Goal: Task Accomplishment & Management: Manage account settings

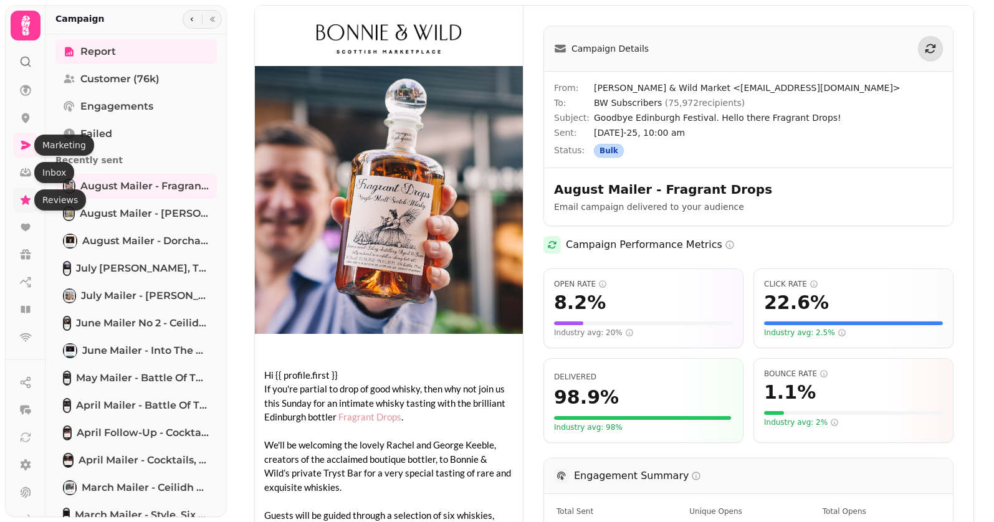
click at [25, 200] on icon at bounding box center [26, 199] width 10 height 9
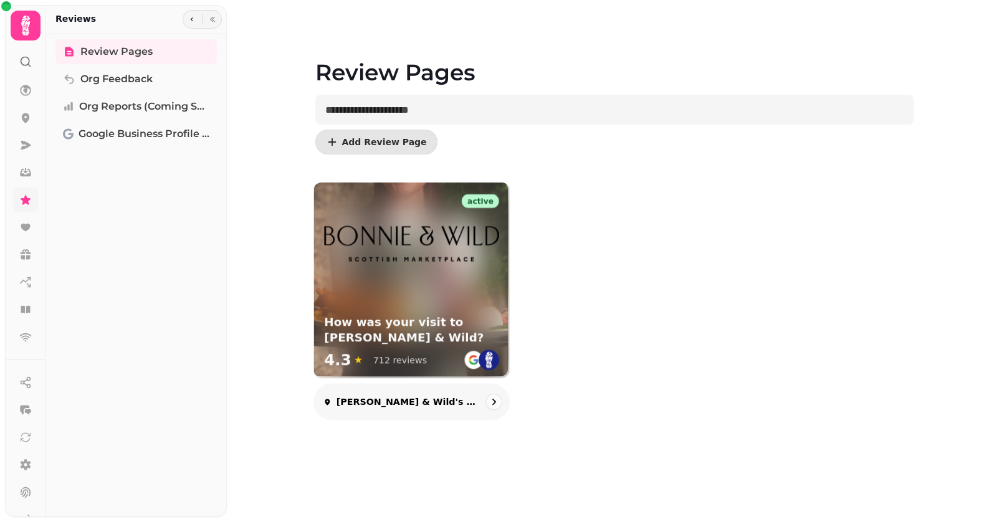
click at [391, 285] on div "active How was your visit to [PERSON_NAME] & Wild? 4.3 ★ 712 reviews" at bounding box center [411, 280] width 195 height 195
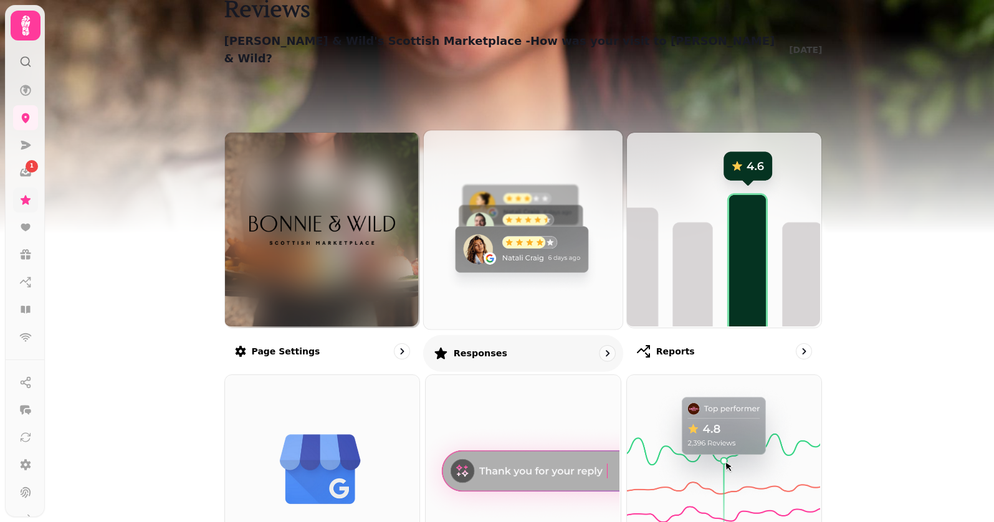
scroll to position [50, 0]
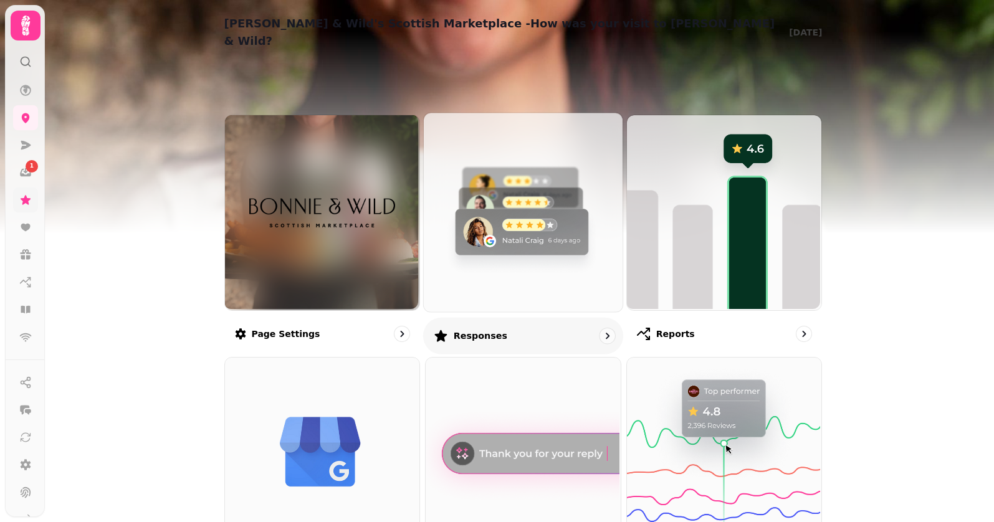
click at [463, 330] on p "Responses" at bounding box center [481, 336] width 54 height 12
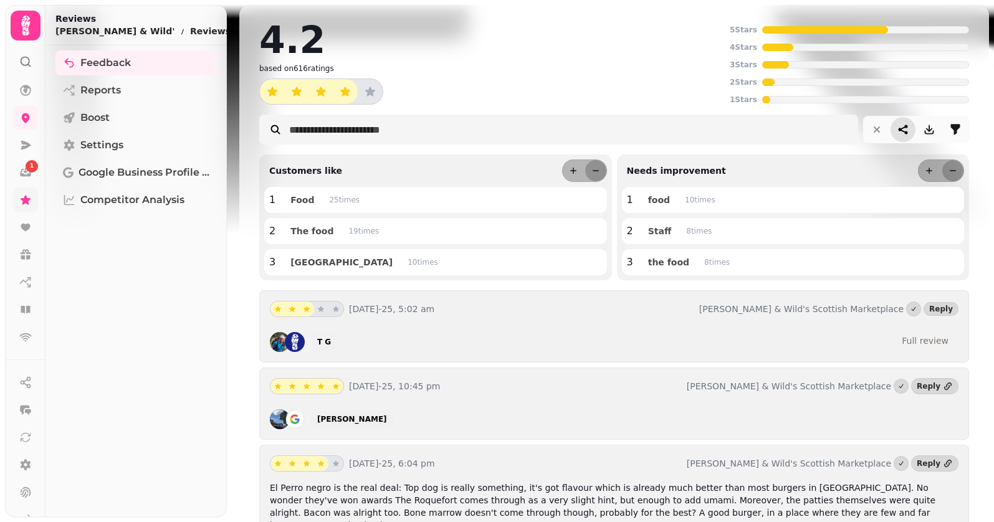
click at [903, 128] on icon "share-thread" at bounding box center [903, 129] width 12 height 12
select select "*****"
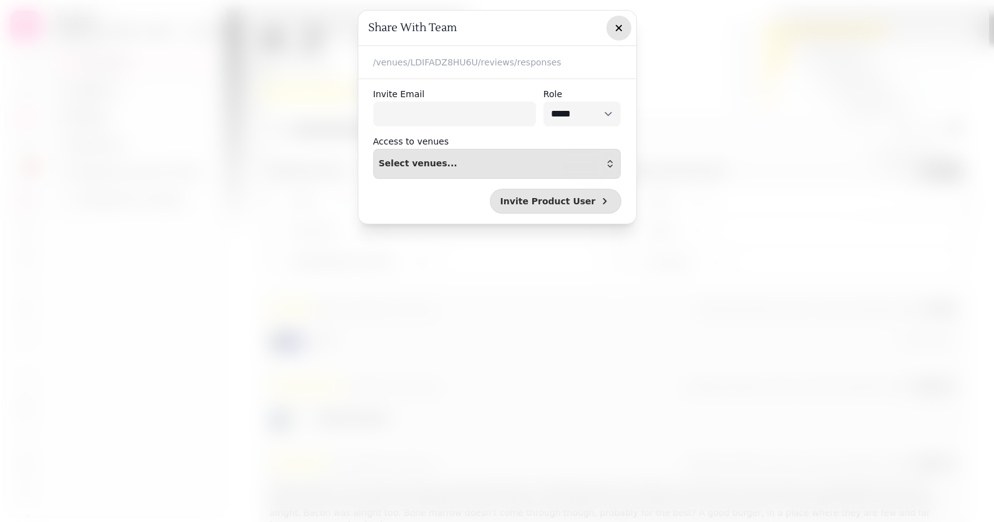
click at [622, 22] on icon "button" at bounding box center [619, 28] width 12 height 12
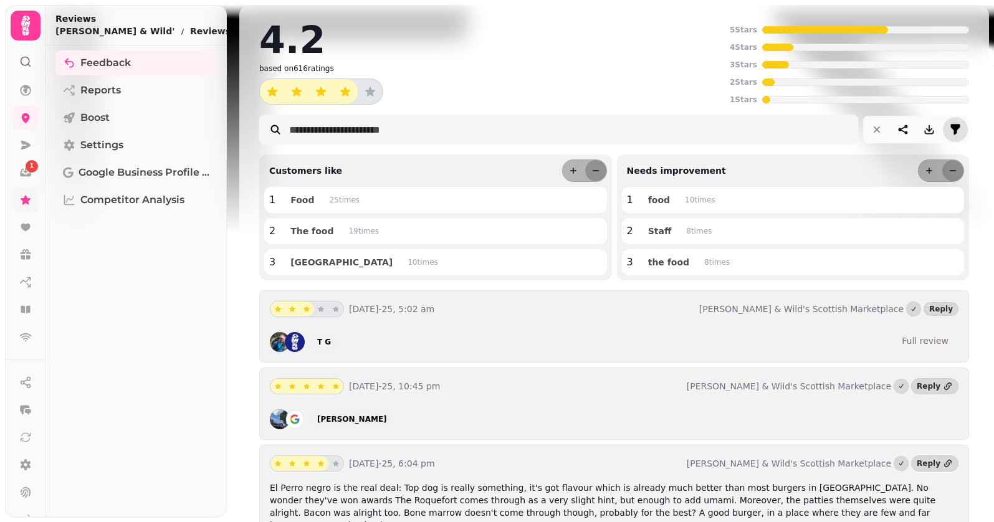
click at [950, 133] on icon "filter" at bounding box center [956, 129] width 12 height 12
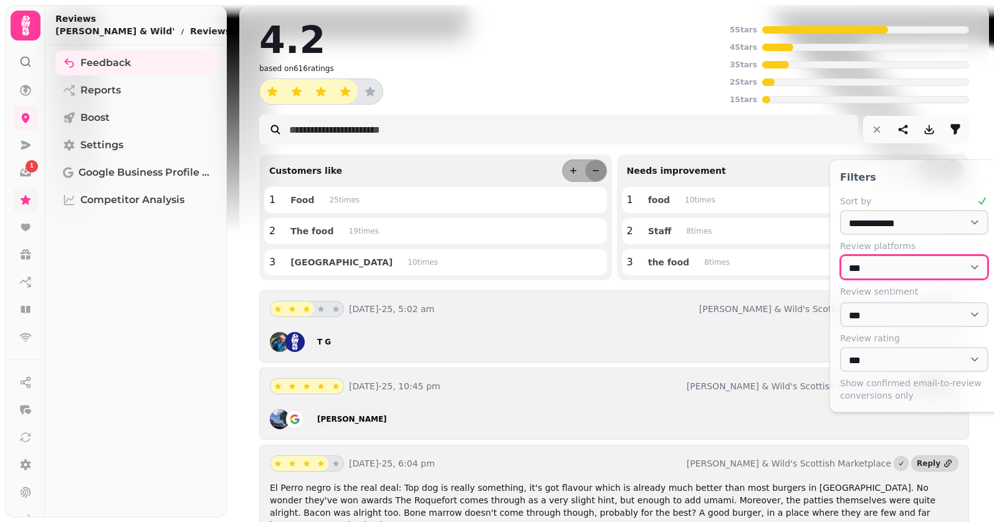
click at [866, 260] on select "**********" at bounding box center [914, 267] width 148 height 25
select select "******"
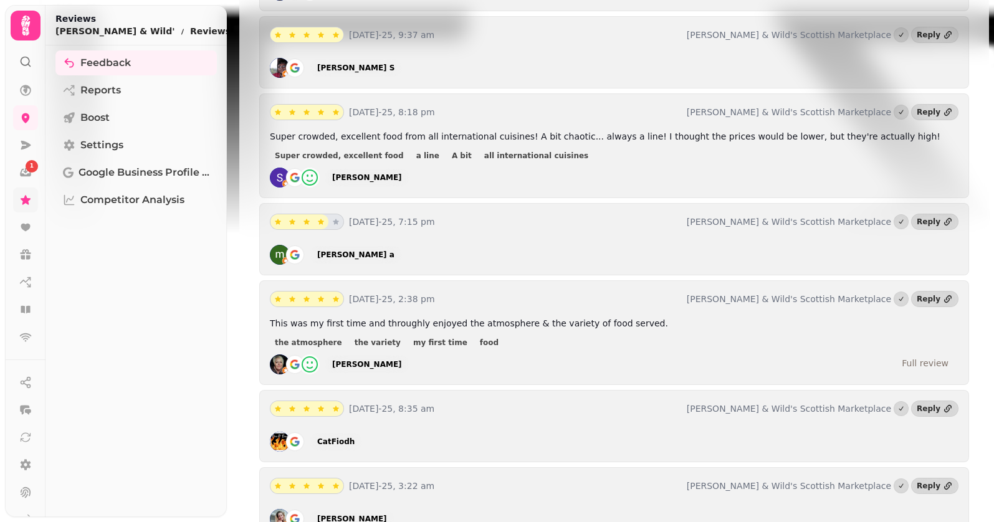
scroll to position [790, 0]
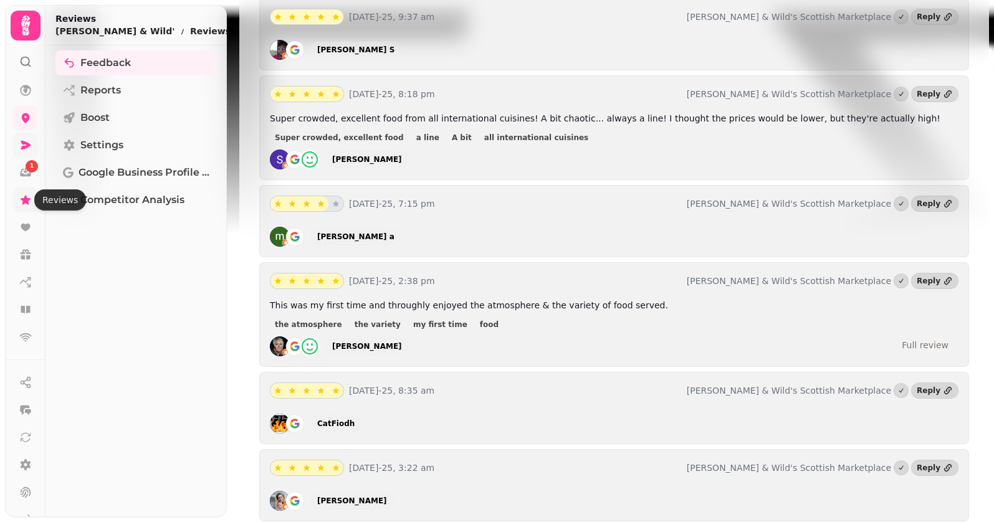
click at [32, 145] on link at bounding box center [25, 145] width 25 height 25
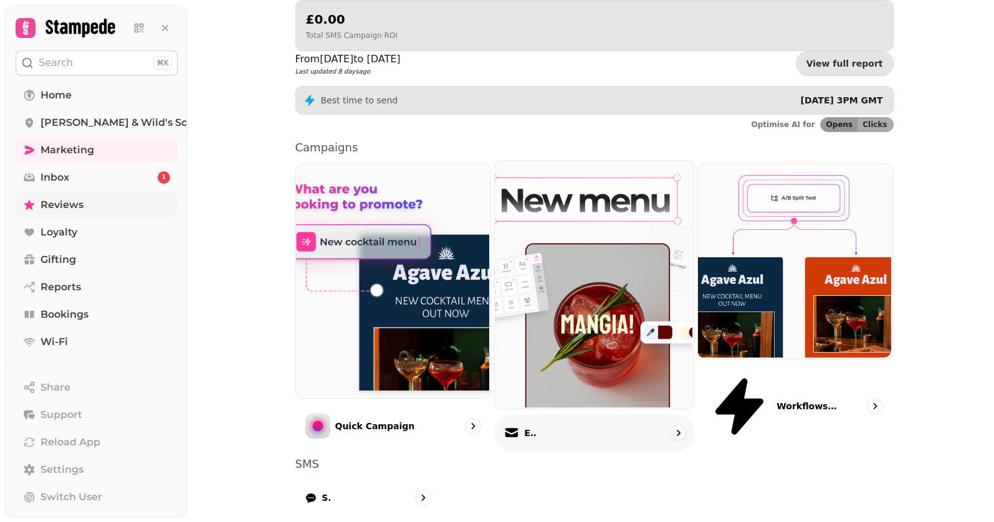
scroll to position [256, 0]
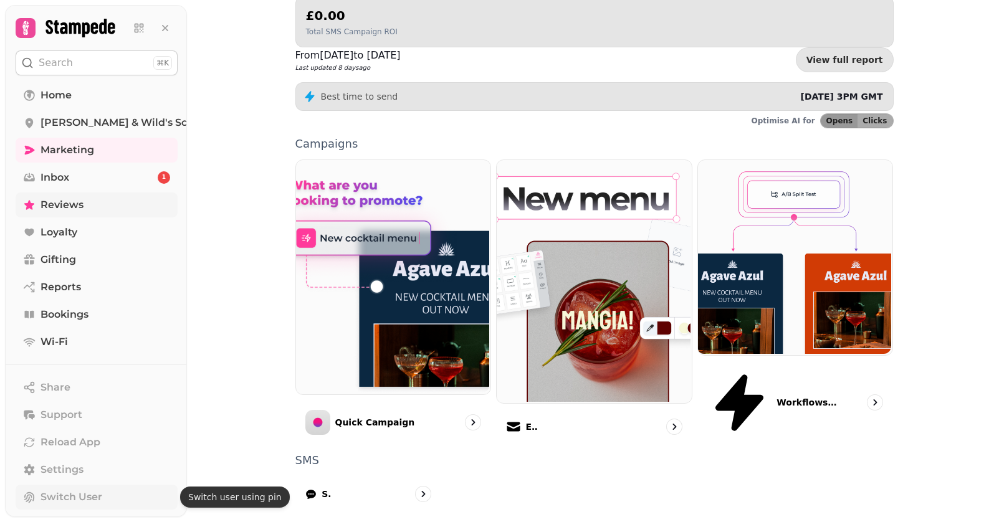
click at [67, 488] on button "Switch User" at bounding box center [97, 497] width 162 height 25
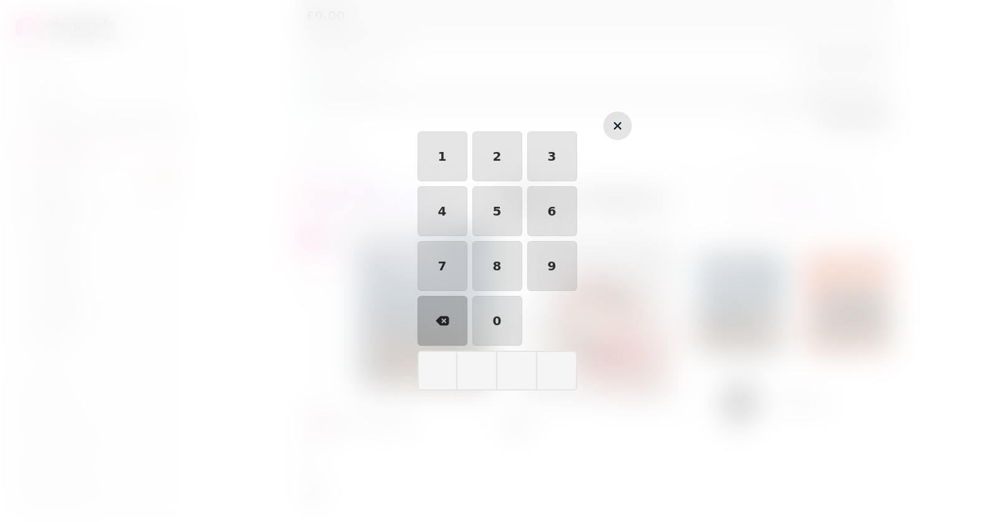
click at [617, 129] on icon "button" at bounding box center [617, 125] width 15 height 15
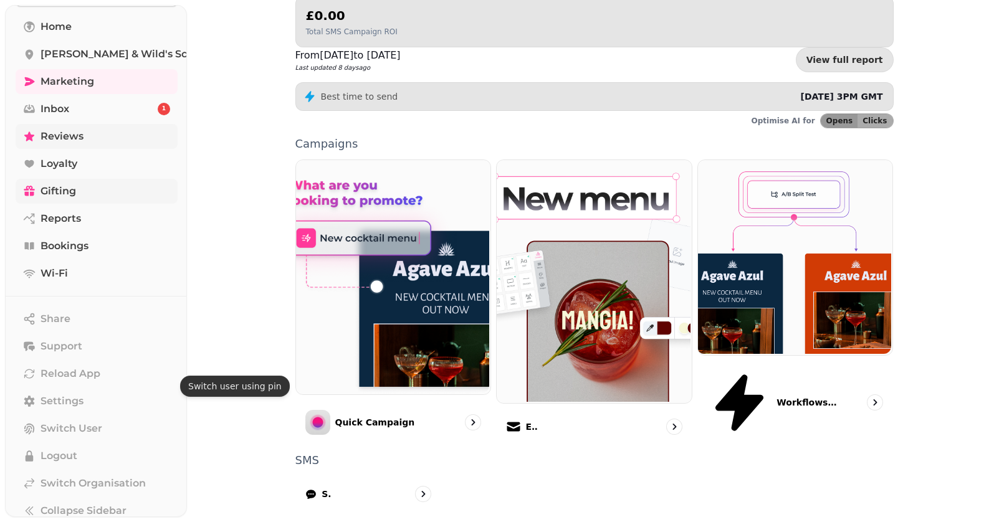
scroll to position [115, 0]
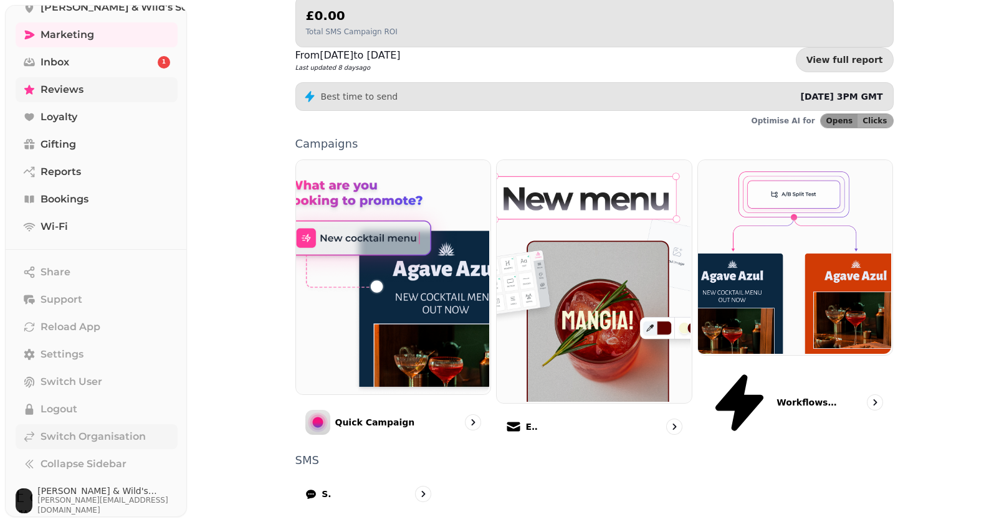
click at [88, 434] on span "Switch Organisation" at bounding box center [93, 437] width 105 height 15
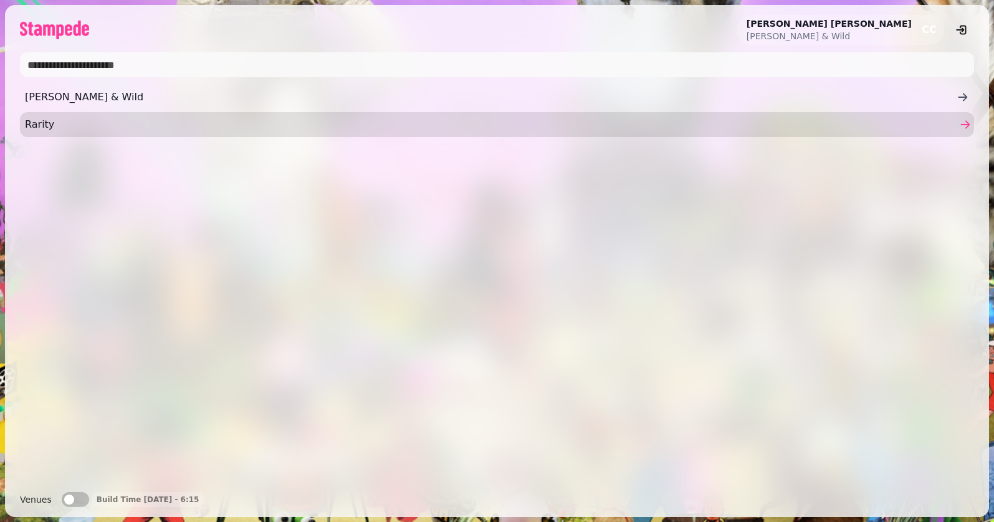
click at [67, 121] on span "Rarity" at bounding box center [491, 124] width 932 height 15
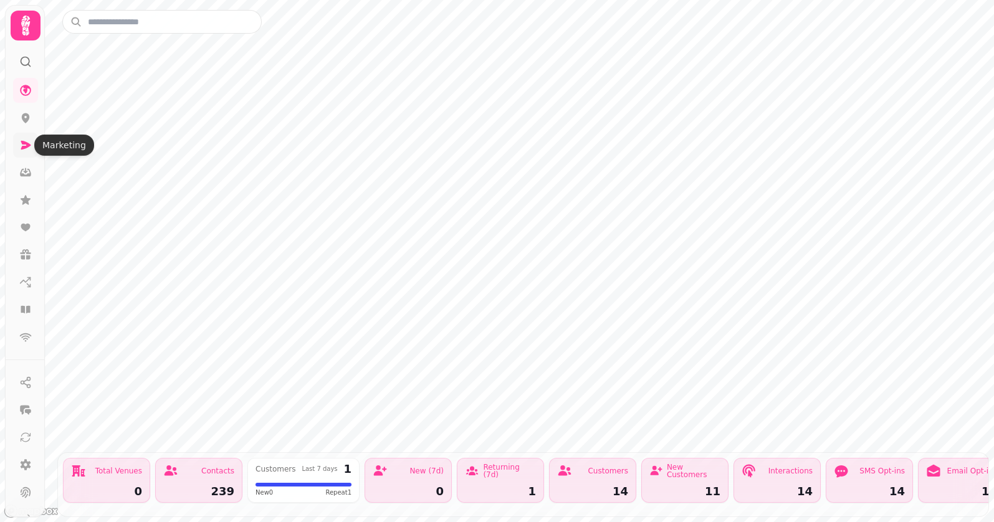
click at [22, 145] on icon at bounding box center [25, 145] width 12 height 12
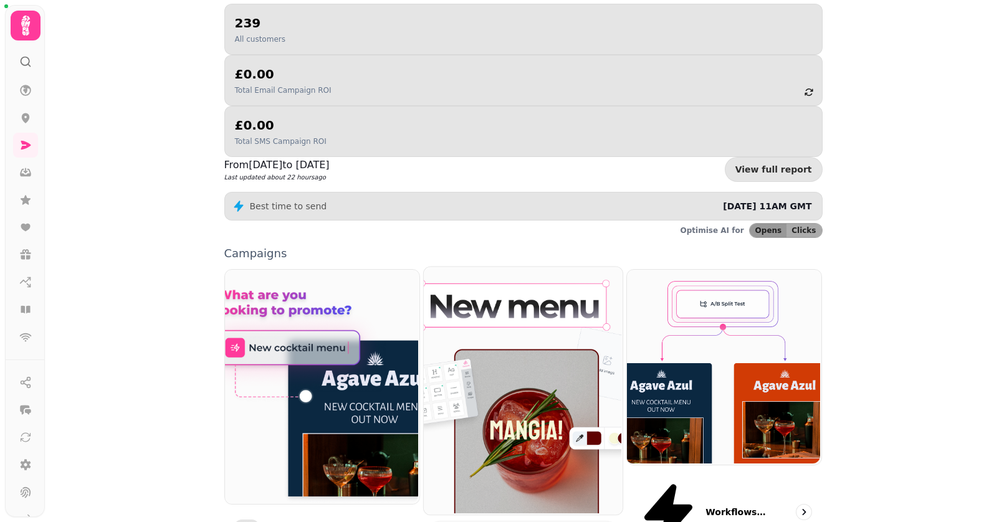
scroll to position [234, 0]
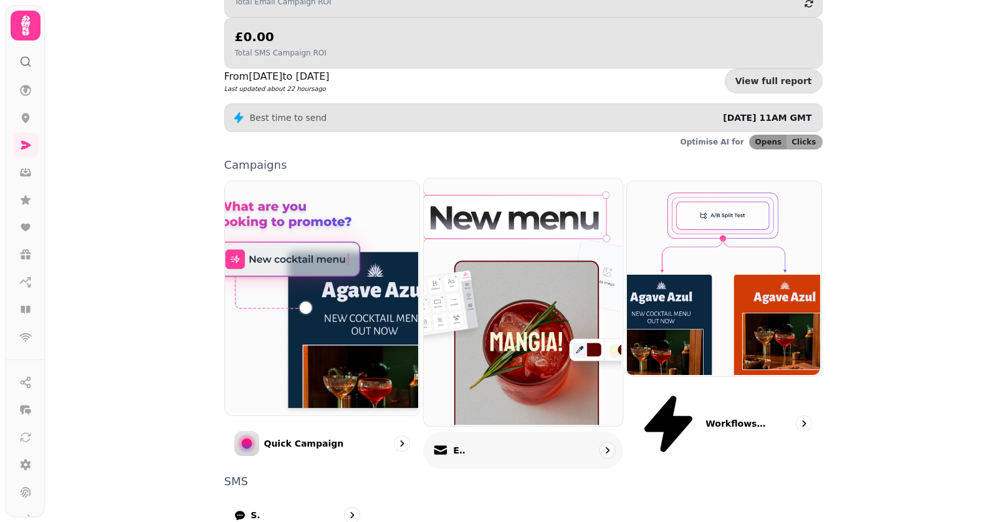
click at [466, 445] on p "Email" at bounding box center [459, 451] width 12 height 12
